Goal: Find specific page/section: Find specific page/section

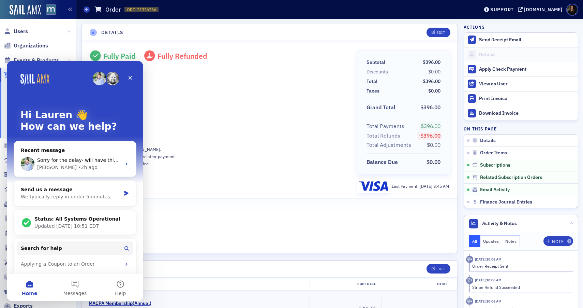
scroll to position [555, 0]
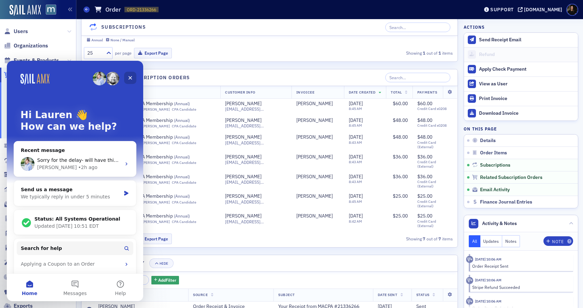
click at [133, 78] on div "Close" at bounding box center [130, 78] width 12 height 12
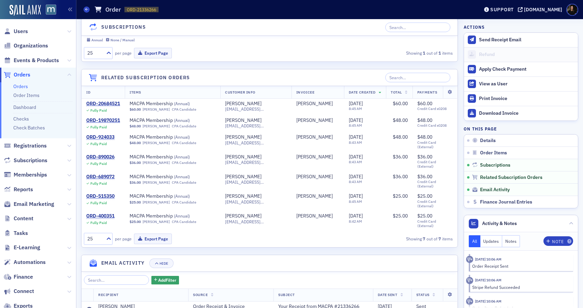
scroll to position [0, 0]
click at [26, 32] on span "Users" at bounding box center [21, 32] width 14 height 8
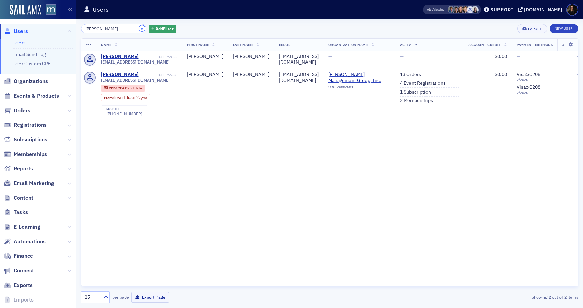
click at [139, 29] on button "×" at bounding box center [142, 28] width 6 height 6
